Goal: Task Accomplishment & Management: Manage account settings

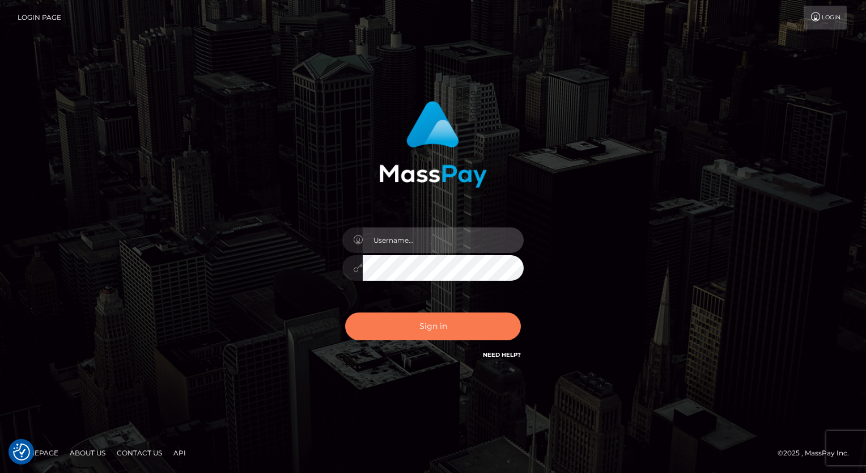
type input "aly.ignite"
click at [417, 328] on button "Sign in" at bounding box center [433, 326] width 176 height 28
type input "aly.ignite"
click at [416, 328] on button "Sign in" at bounding box center [433, 326] width 176 height 28
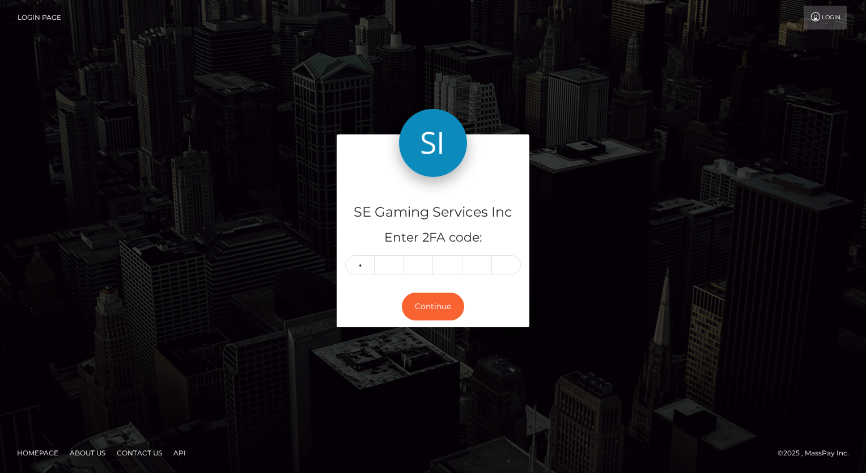
type input "2"
type input "0"
type input "1"
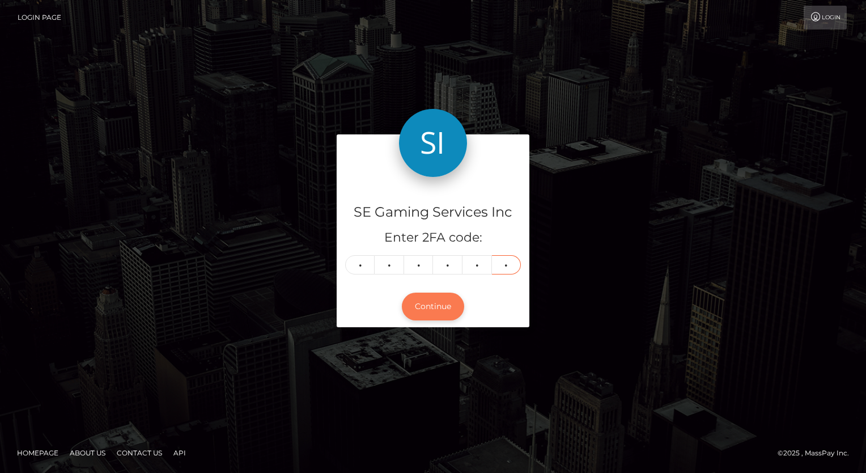
type input "8"
click at [427, 317] on button "Continue" at bounding box center [433, 307] width 62 height 28
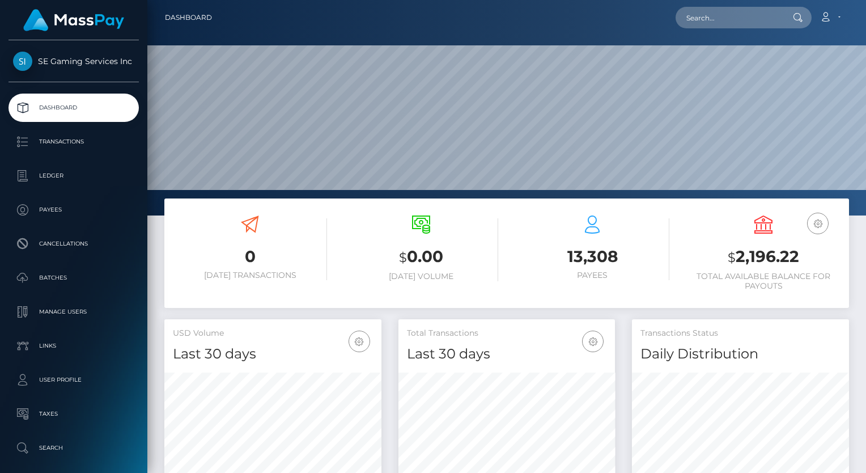
scroll to position [201, 217]
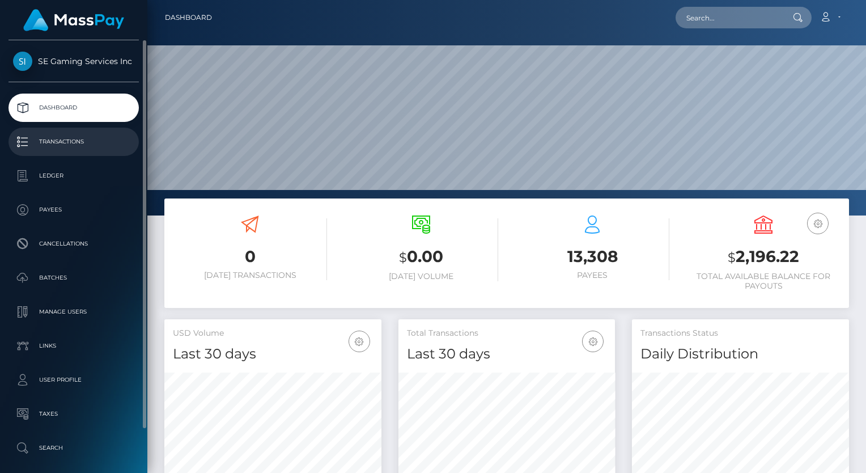
click at [53, 138] on p "Transactions" at bounding box center [73, 141] width 121 height 17
